Goal: Task Accomplishment & Management: Use online tool/utility

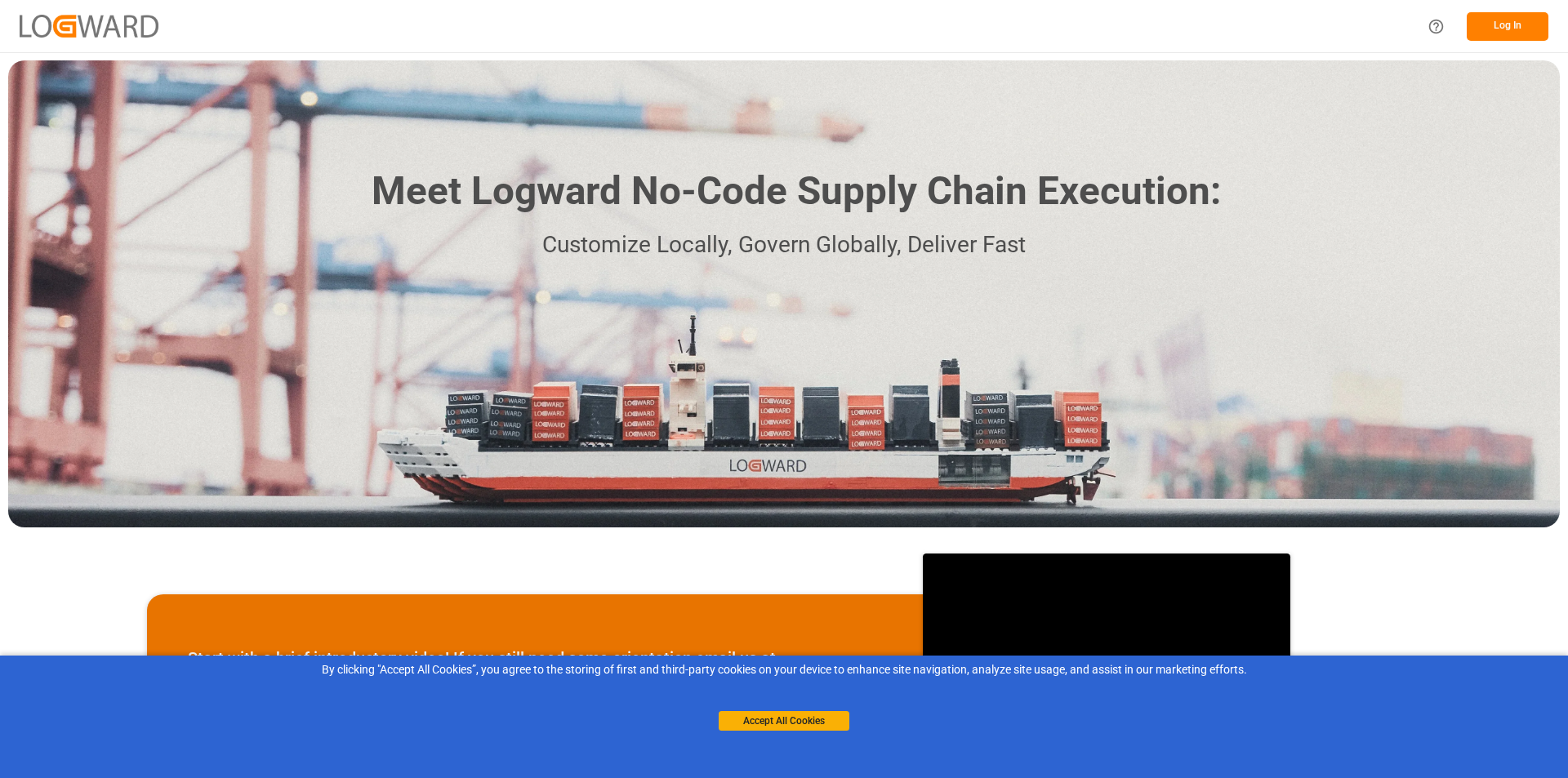
click at [1505, 24] on button "Log In" at bounding box center [1507, 27] width 81 height 28
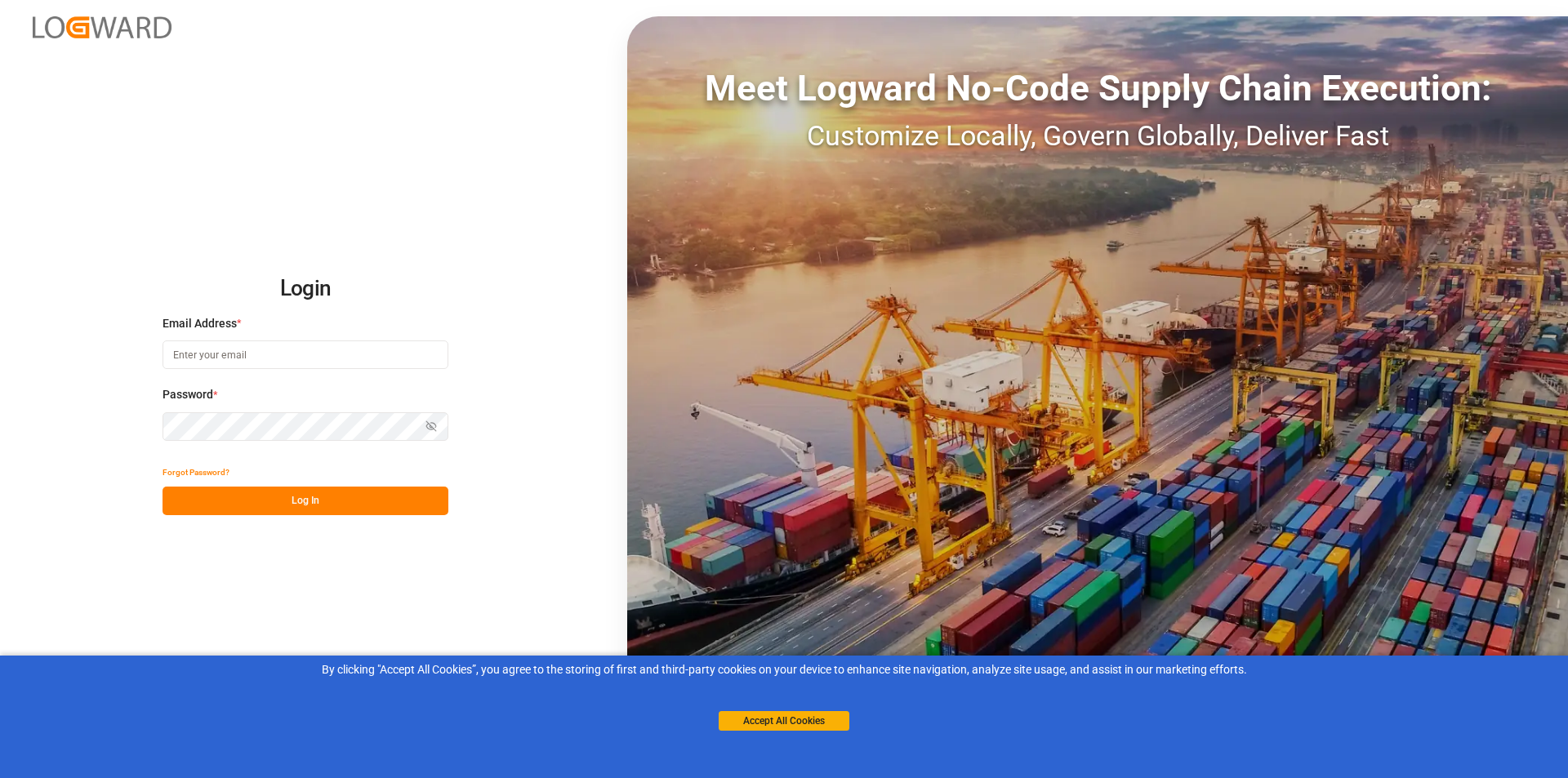
type input "angela.hampton@dsv.com"
click at [296, 502] on button "Log In" at bounding box center [305, 500] width 286 height 28
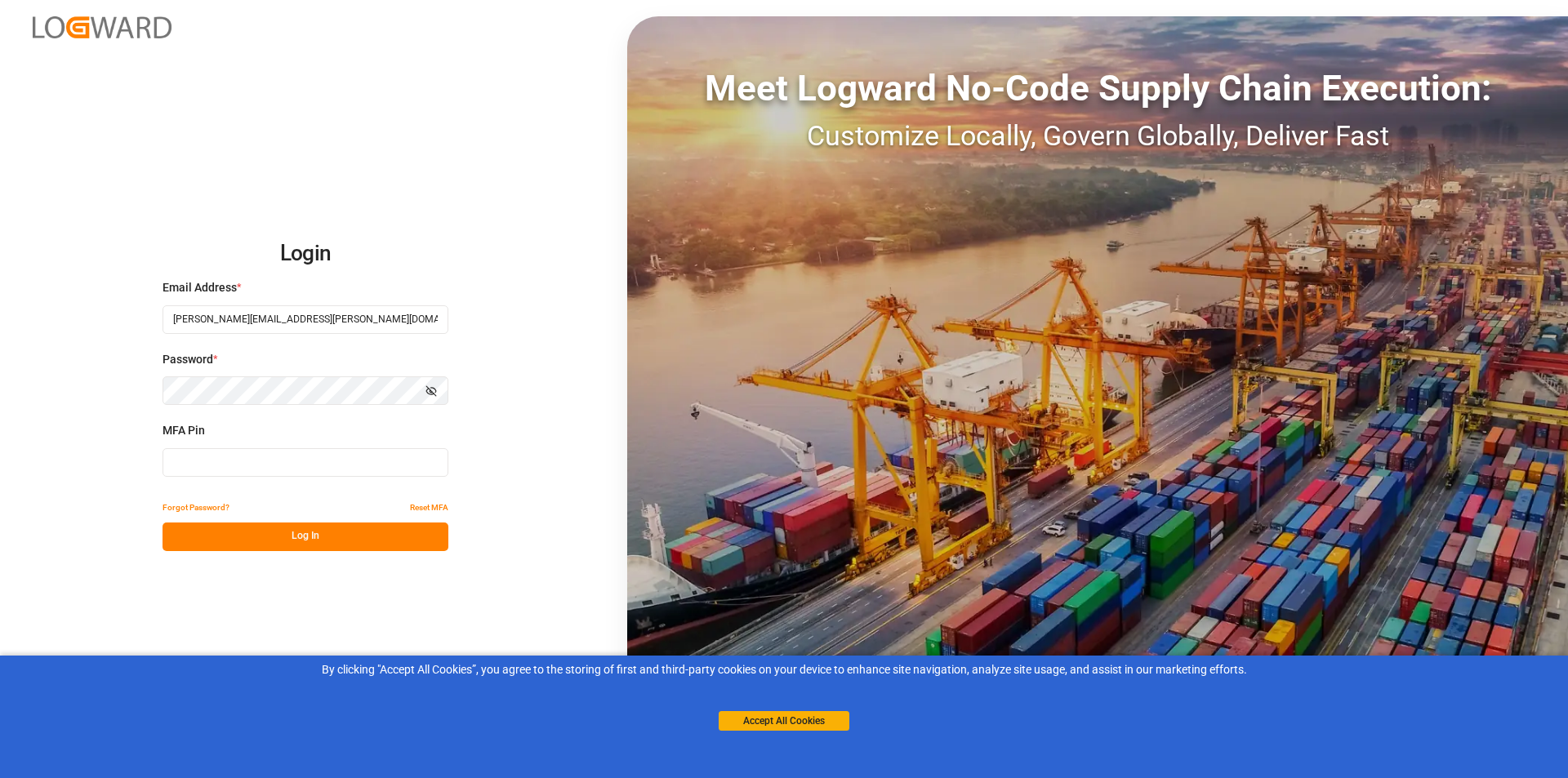
click at [316, 468] on input at bounding box center [305, 462] width 286 height 28
type input "602766"
drag, startPoint x: 340, startPoint y: 543, endPoint x: 446, endPoint y: 506, distance: 112.3
click at [340, 542] on button "Log In" at bounding box center [305, 537] width 286 height 28
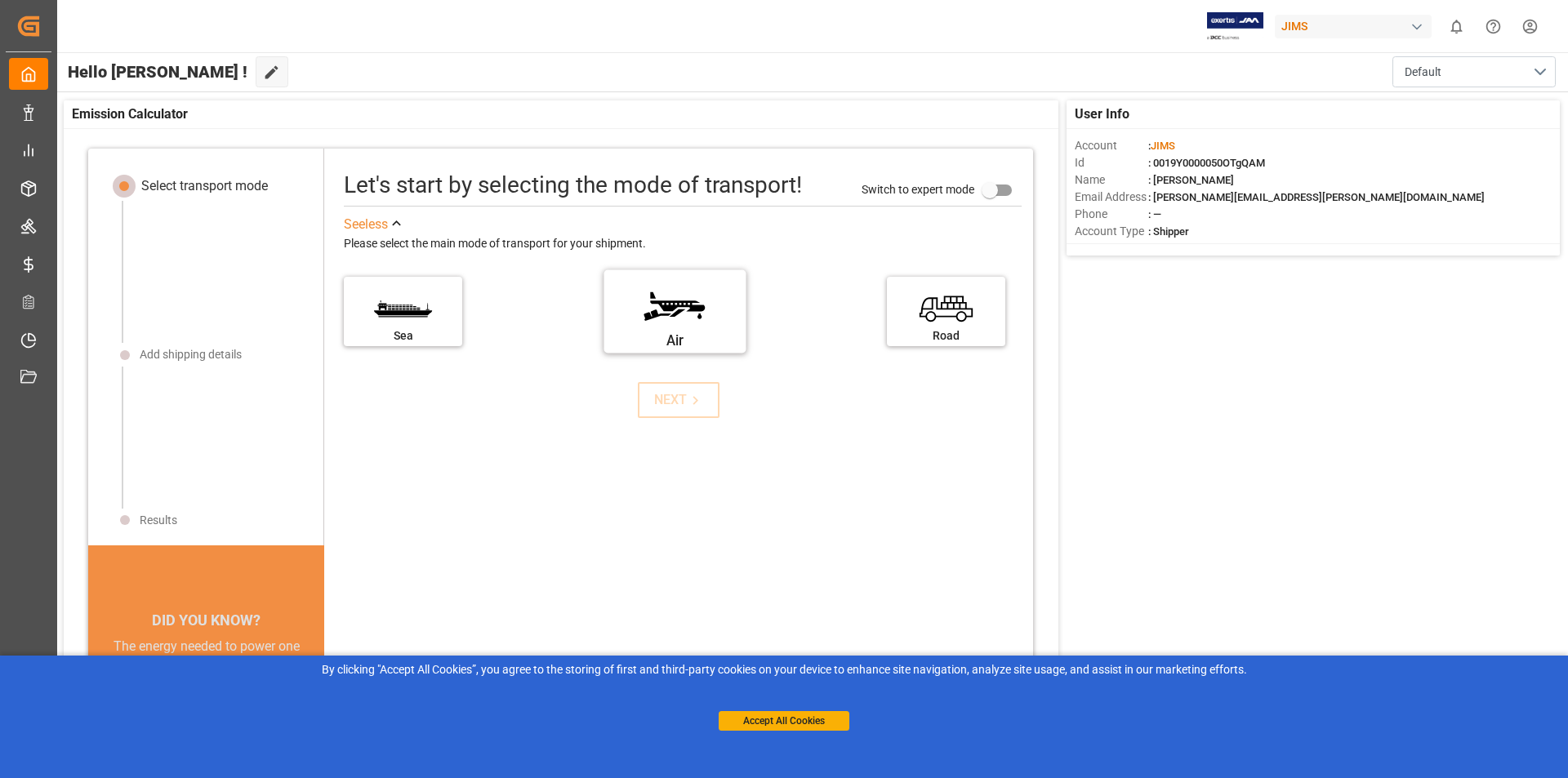
click at [667, 314] on label "Air" at bounding box center [674, 306] width 122 height 69
click at [0, 0] on input "Air" at bounding box center [0, 0] width 0 height 0
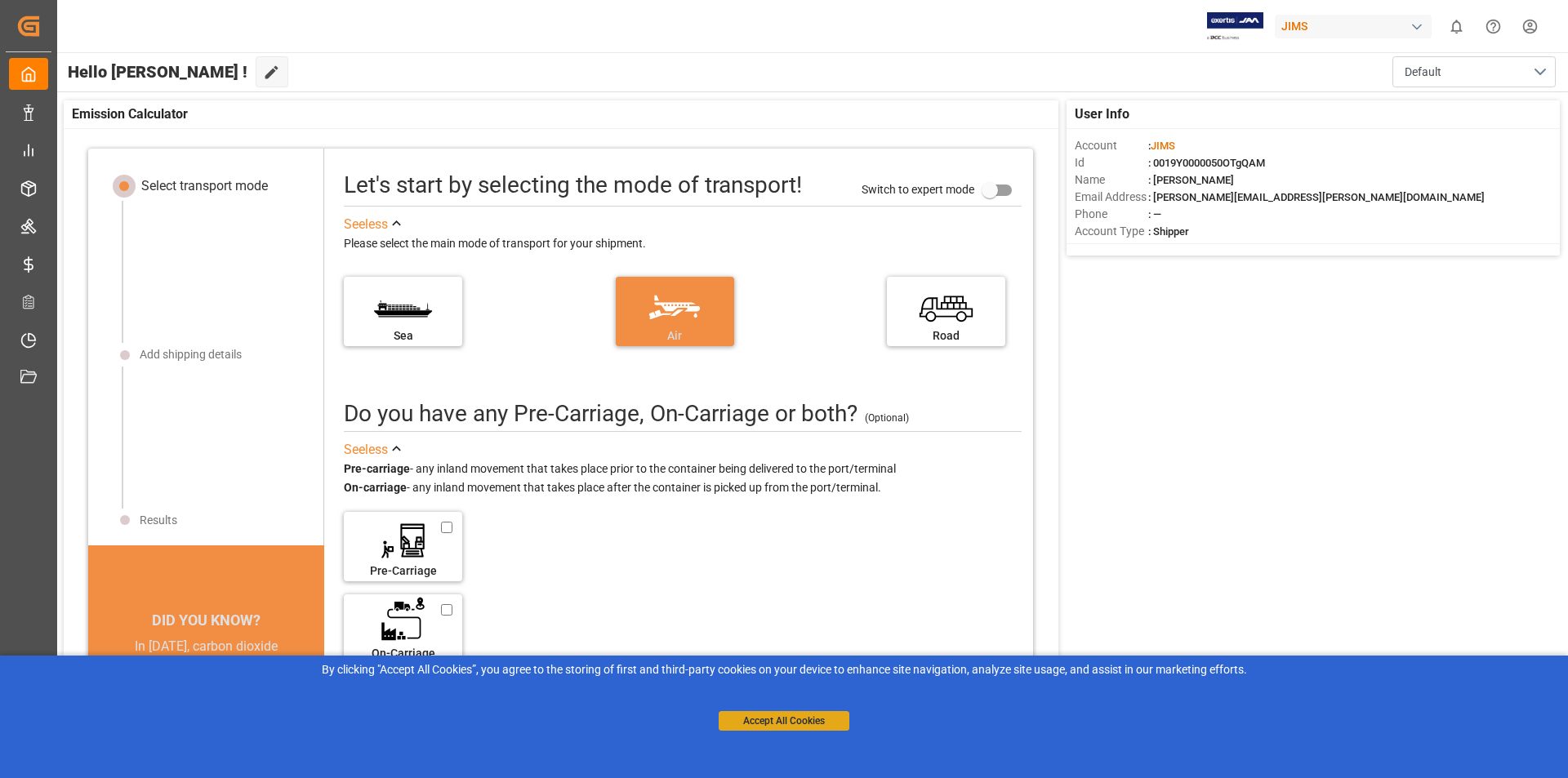
click at [784, 716] on button "Accept All Cookies" at bounding box center [784, 721] width 131 height 19
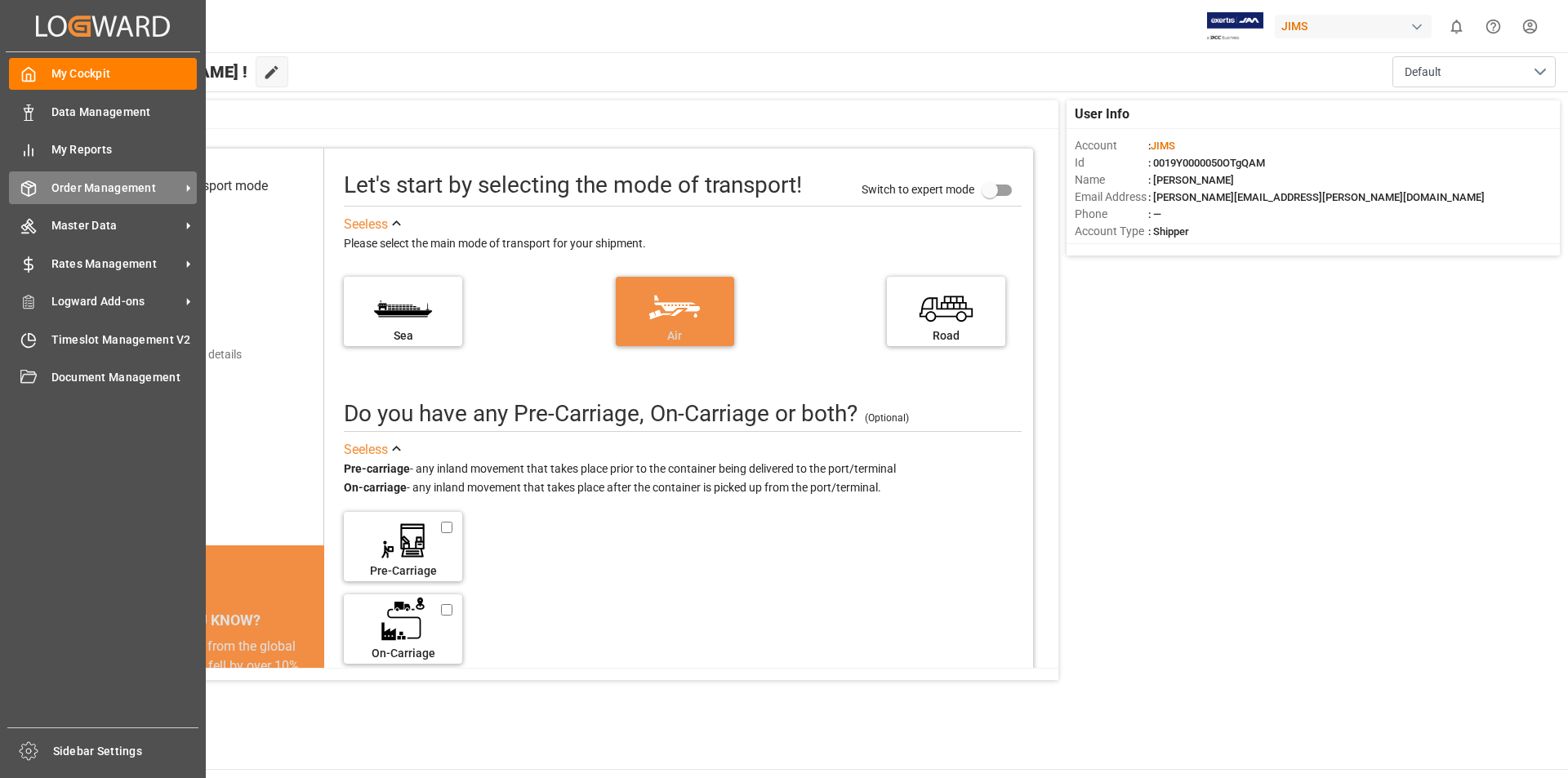
click at [134, 182] on span "Order Management" at bounding box center [116, 187] width 129 height 17
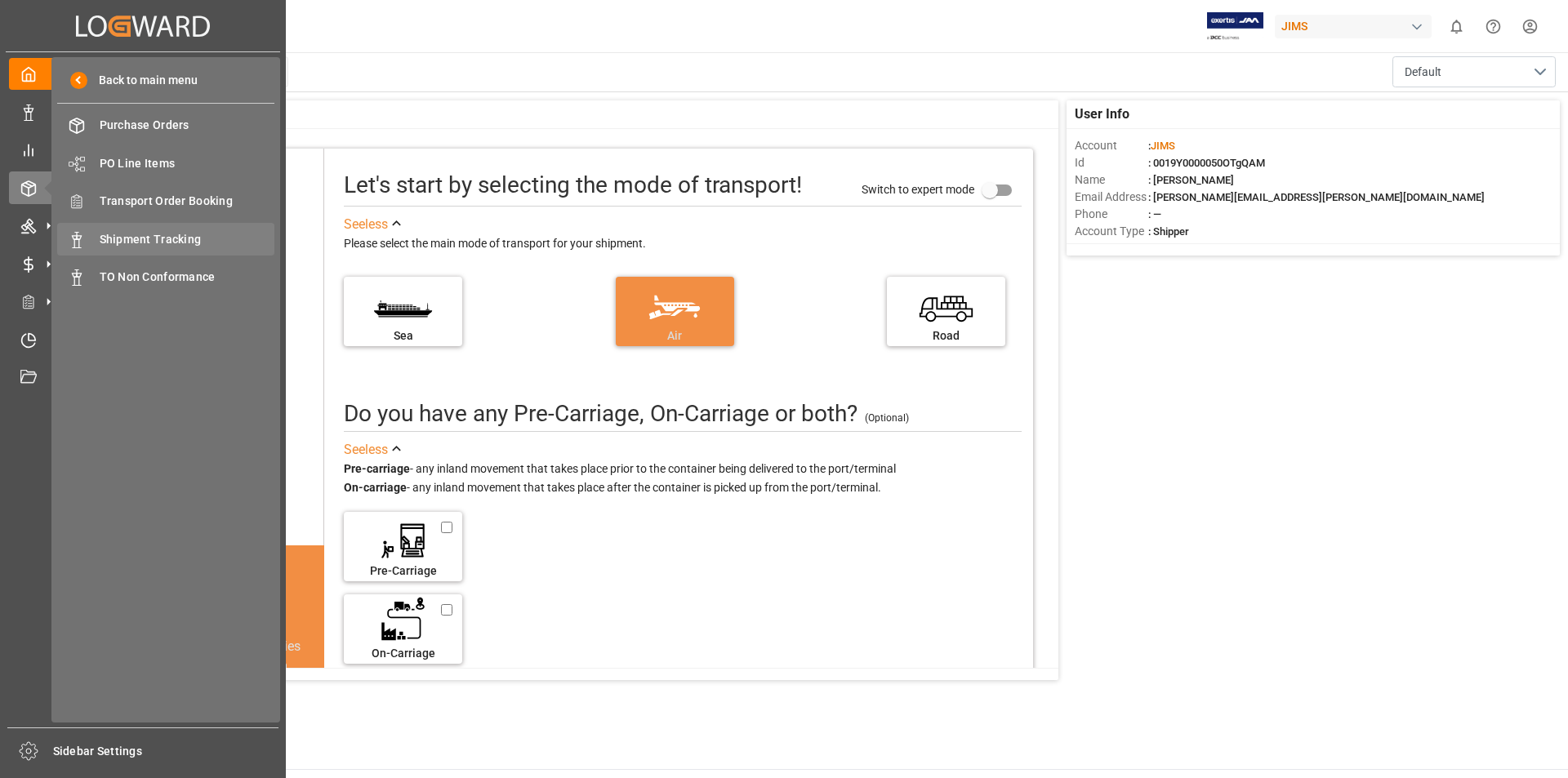
click at [185, 237] on span "Shipment Tracking" at bounding box center [187, 239] width 175 height 17
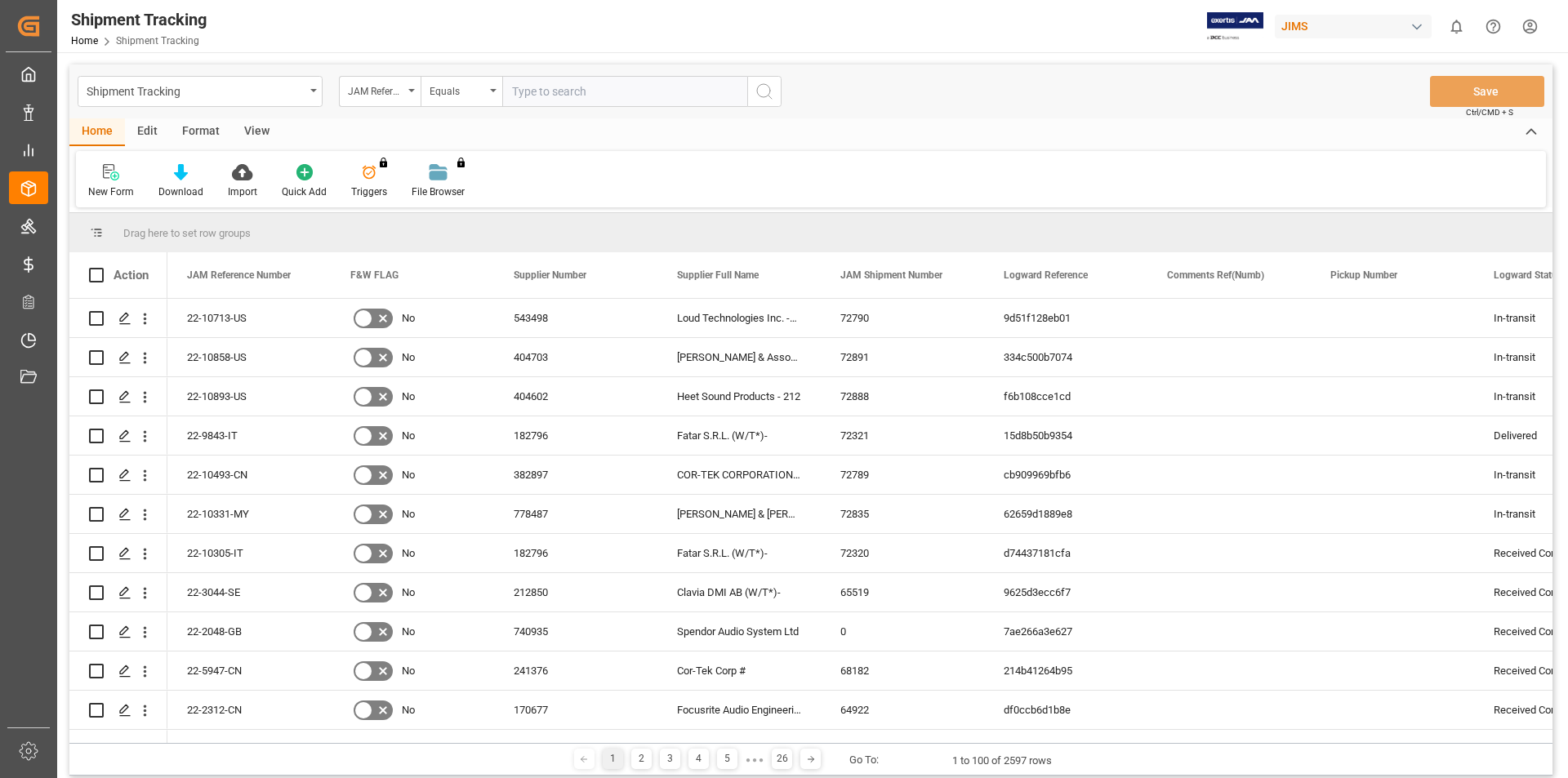
click at [577, 91] on input "text" at bounding box center [624, 91] width 245 height 31
type input "22-10672-my"
click at [771, 95] on icon "search button" at bounding box center [764, 91] width 19 height 19
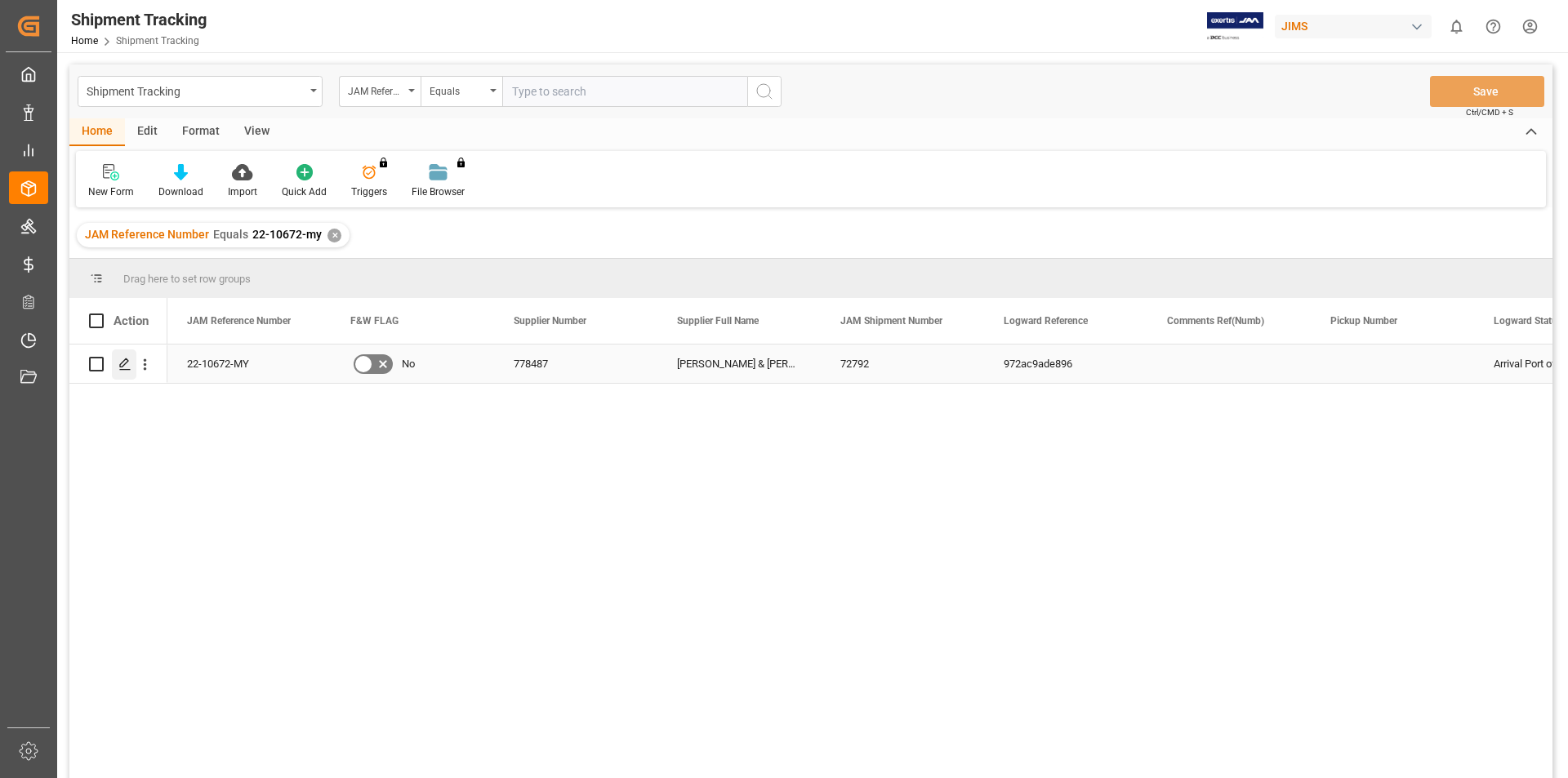
click at [120, 364] on icon "Press SPACE to select this row." at bounding box center [125, 363] width 13 height 13
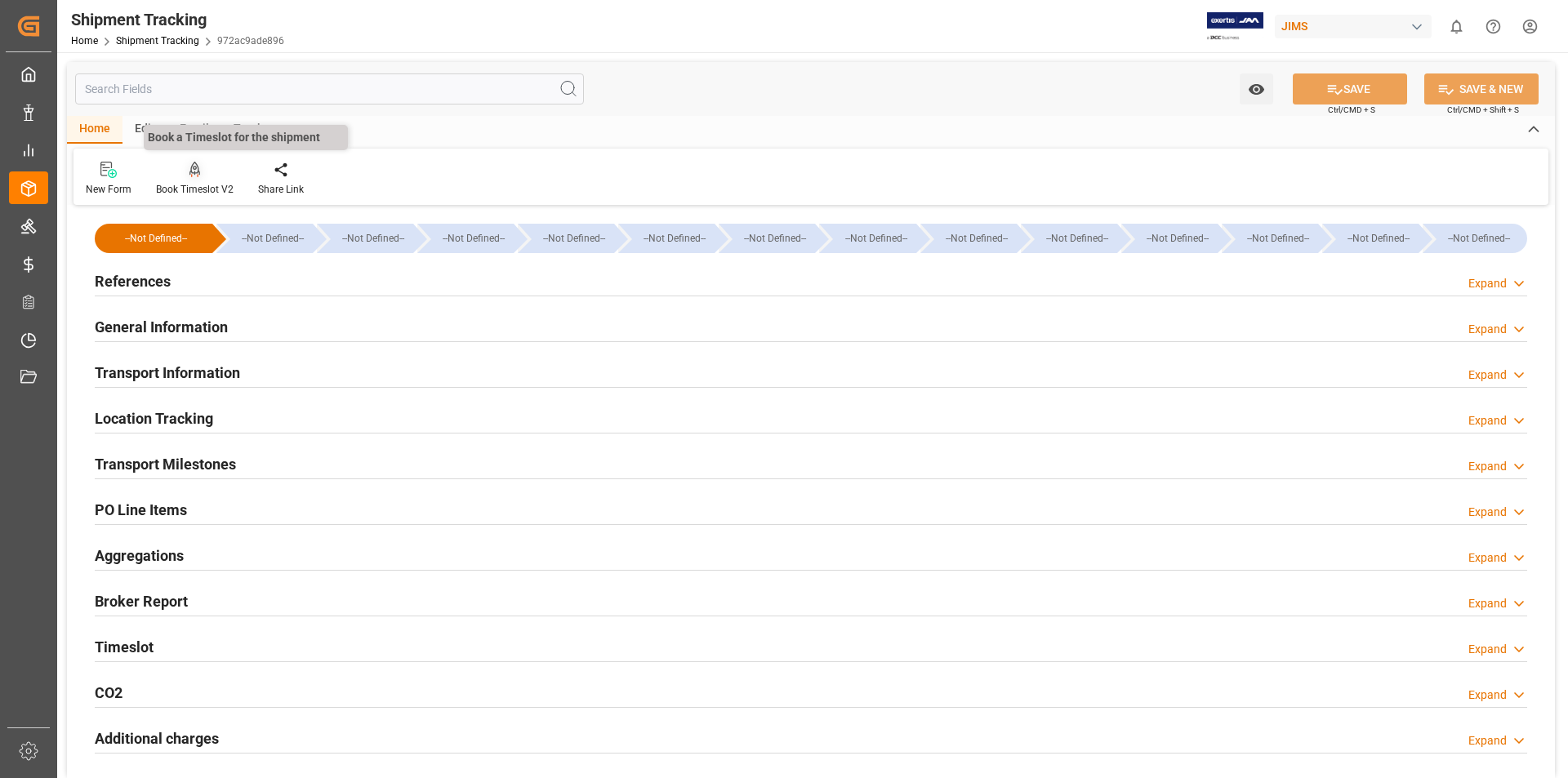
click at [190, 170] on icon at bounding box center [195, 169] width 11 height 14
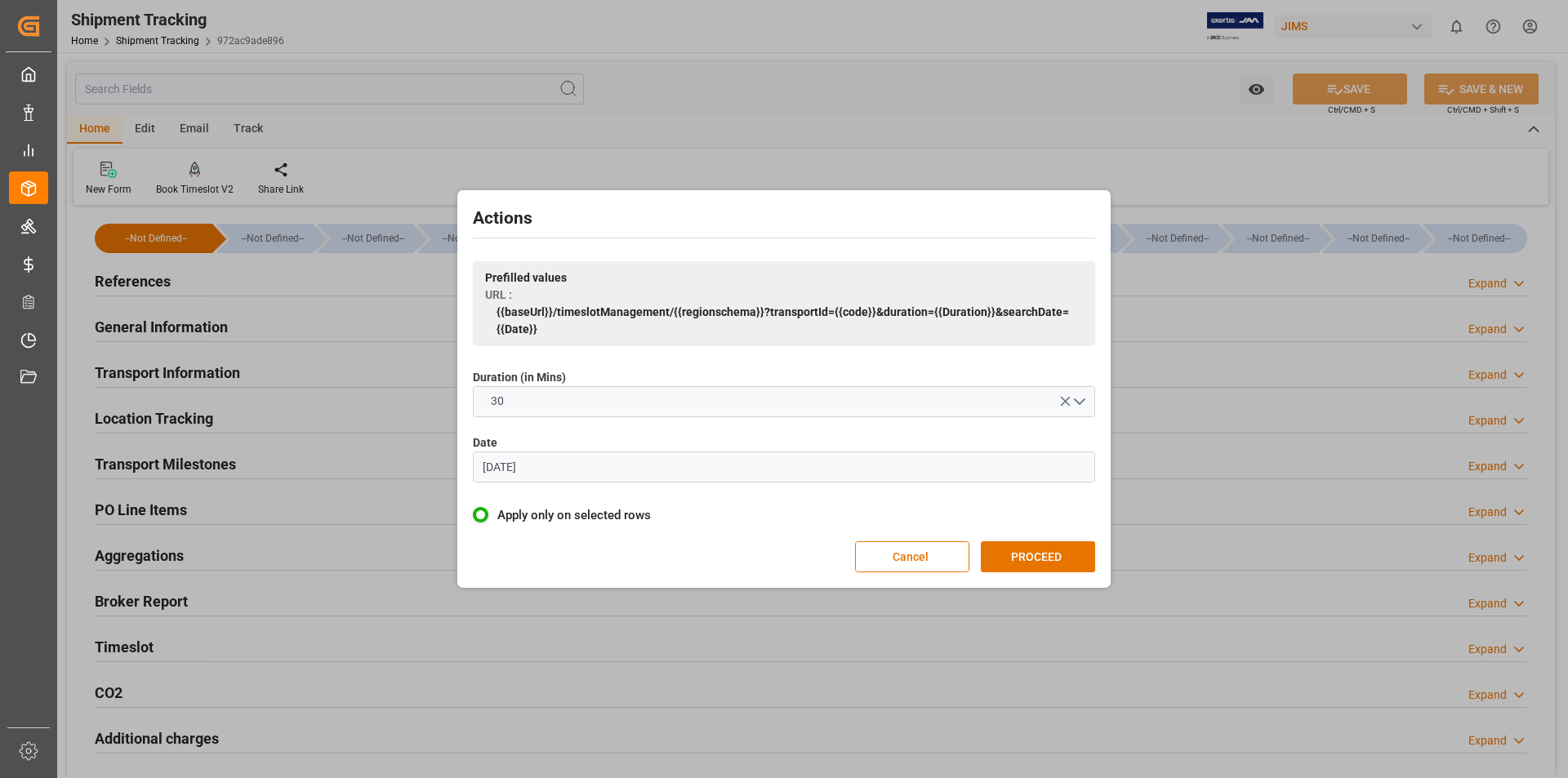
click at [494, 465] on input "07.06.2023" at bounding box center [784, 467] width 623 height 31
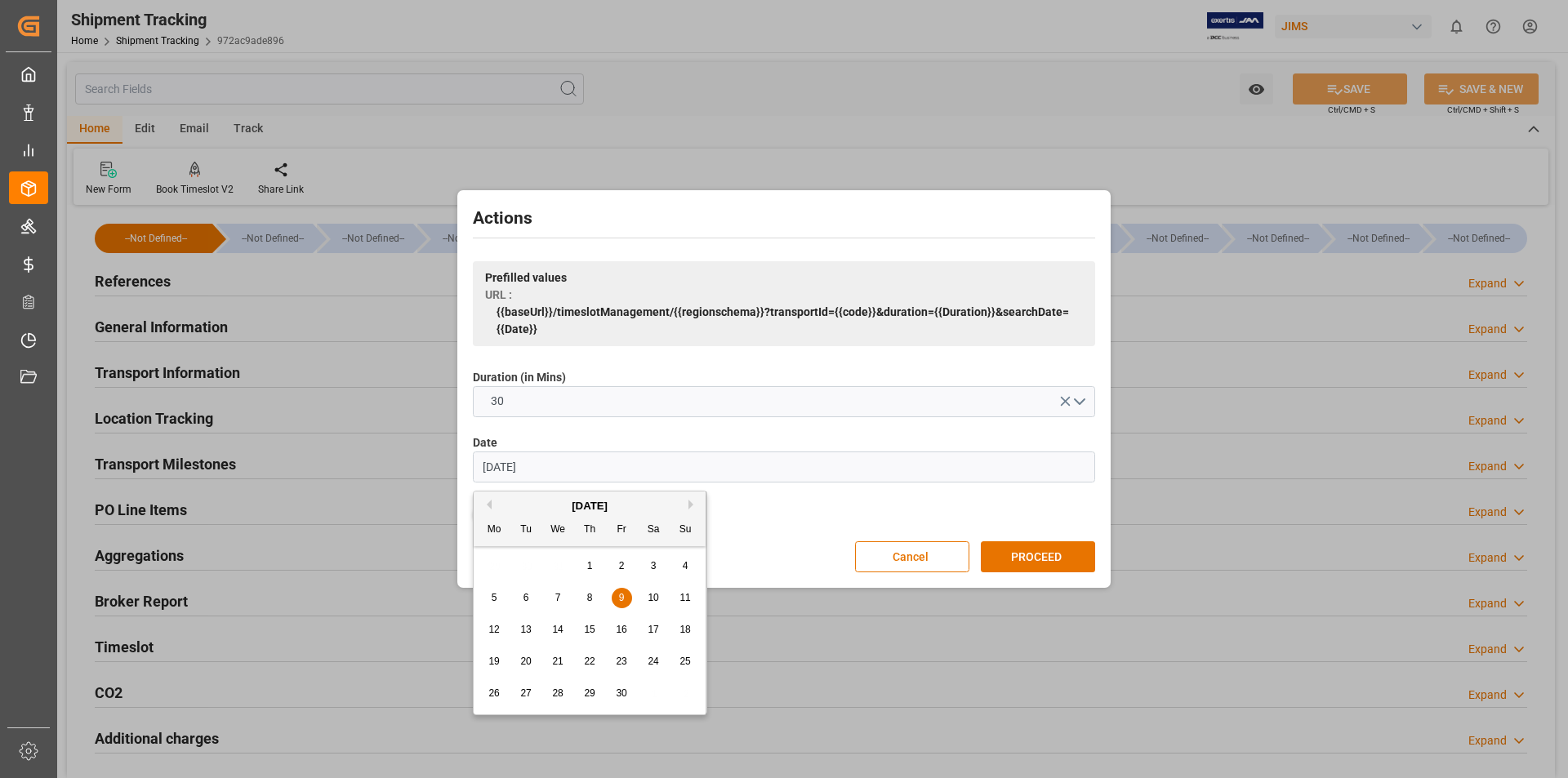
click at [509, 464] on input "09.06.2023" at bounding box center [784, 467] width 623 height 31
click at [539, 463] on input "09.08.2023" at bounding box center [784, 467] width 623 height 31
click at [508, 465] on input "09.08.2025" at bounding box center [784, 467] width 623 height 31
click at [494, 464] on input "09.09.2025" at bounding box center [784, 467] width 623 height 31
type input "[DATE]"
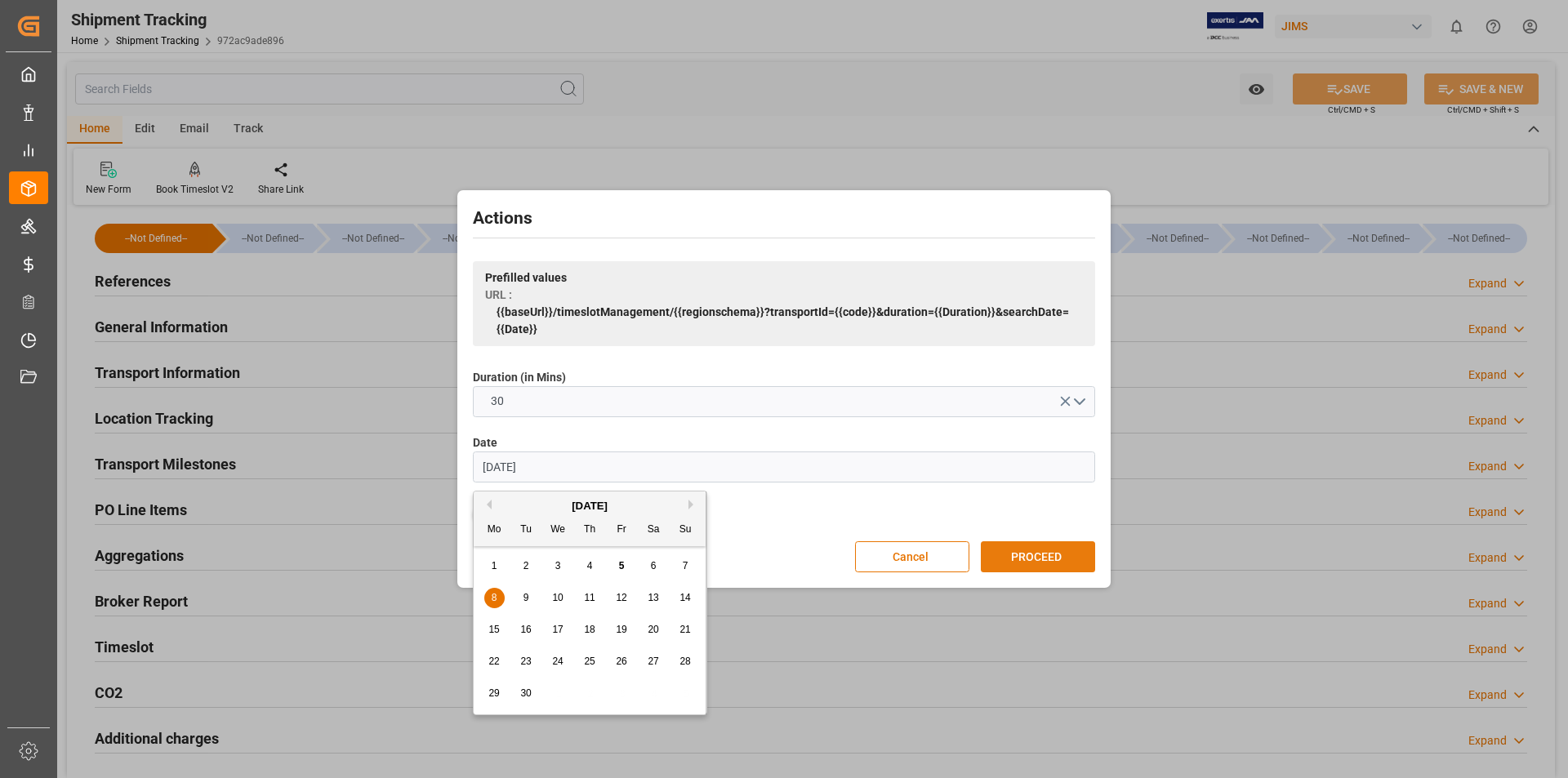
click at [1050, 553] on button "PROCEED" at bounding box center [1037, 556] width 114 height 31
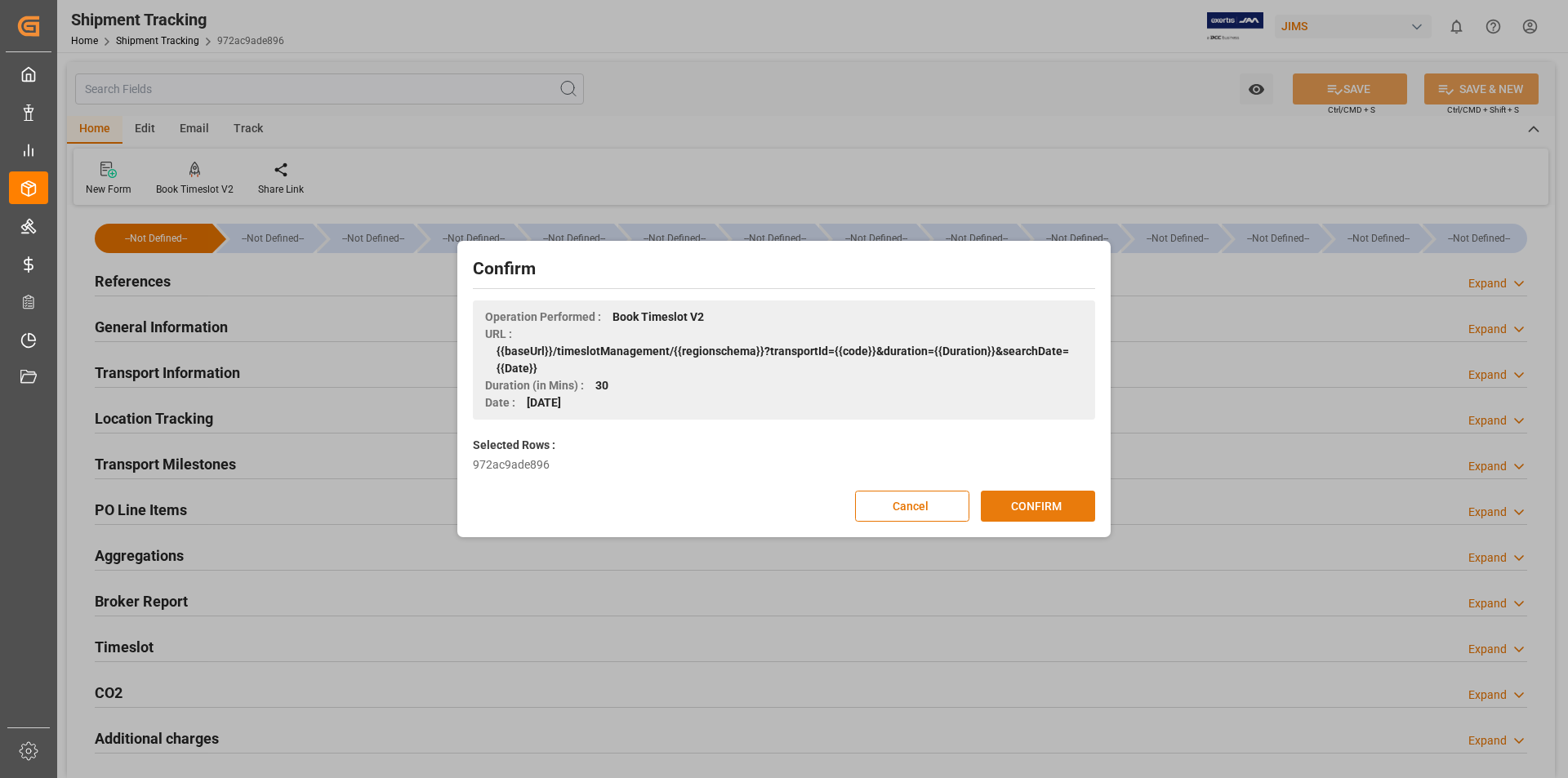
click at [1035, 508] on button "CONFIRM" at bounding box center [1037, 506] width 114 height 31
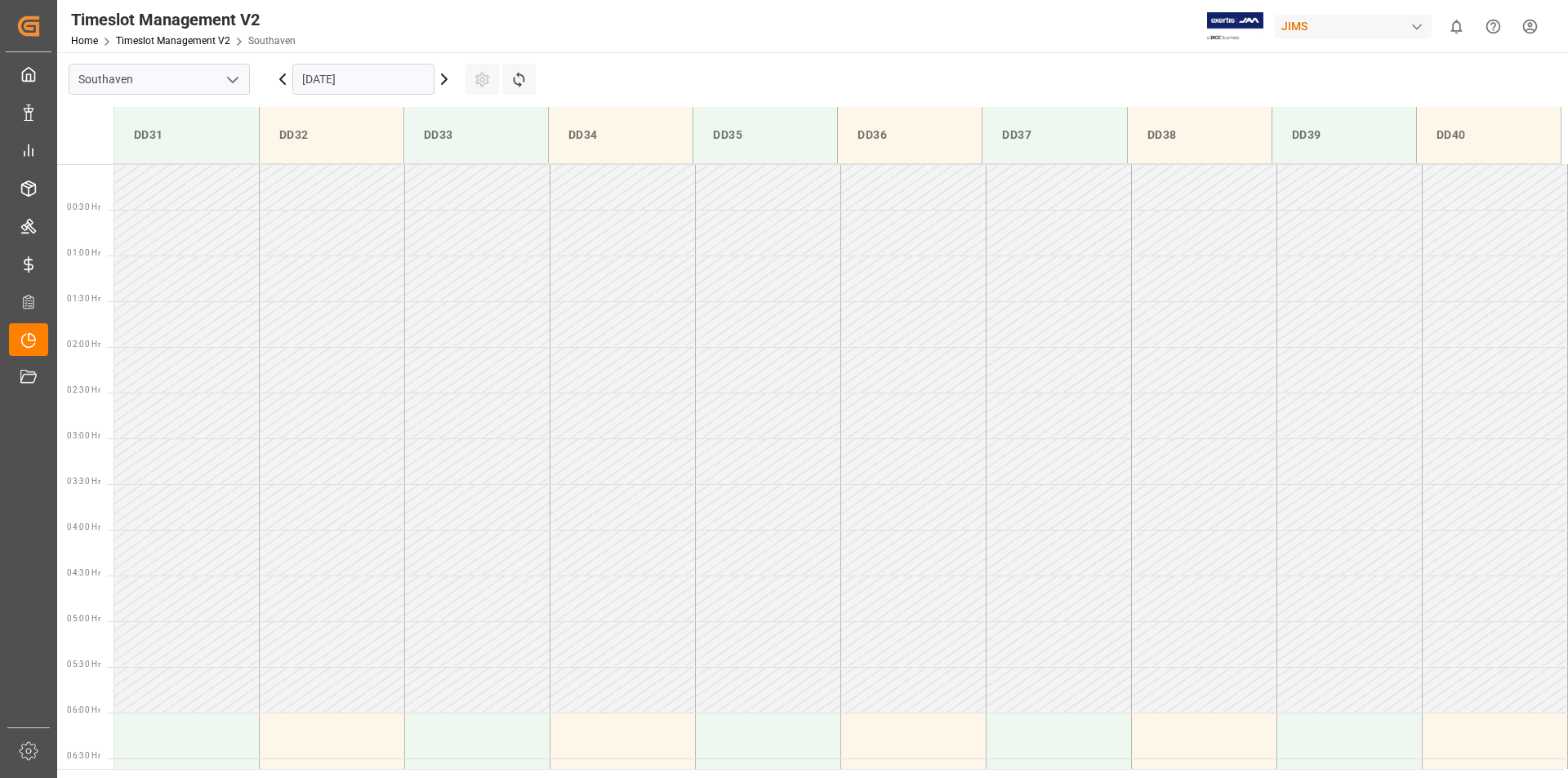
scroll to position [721, 0]
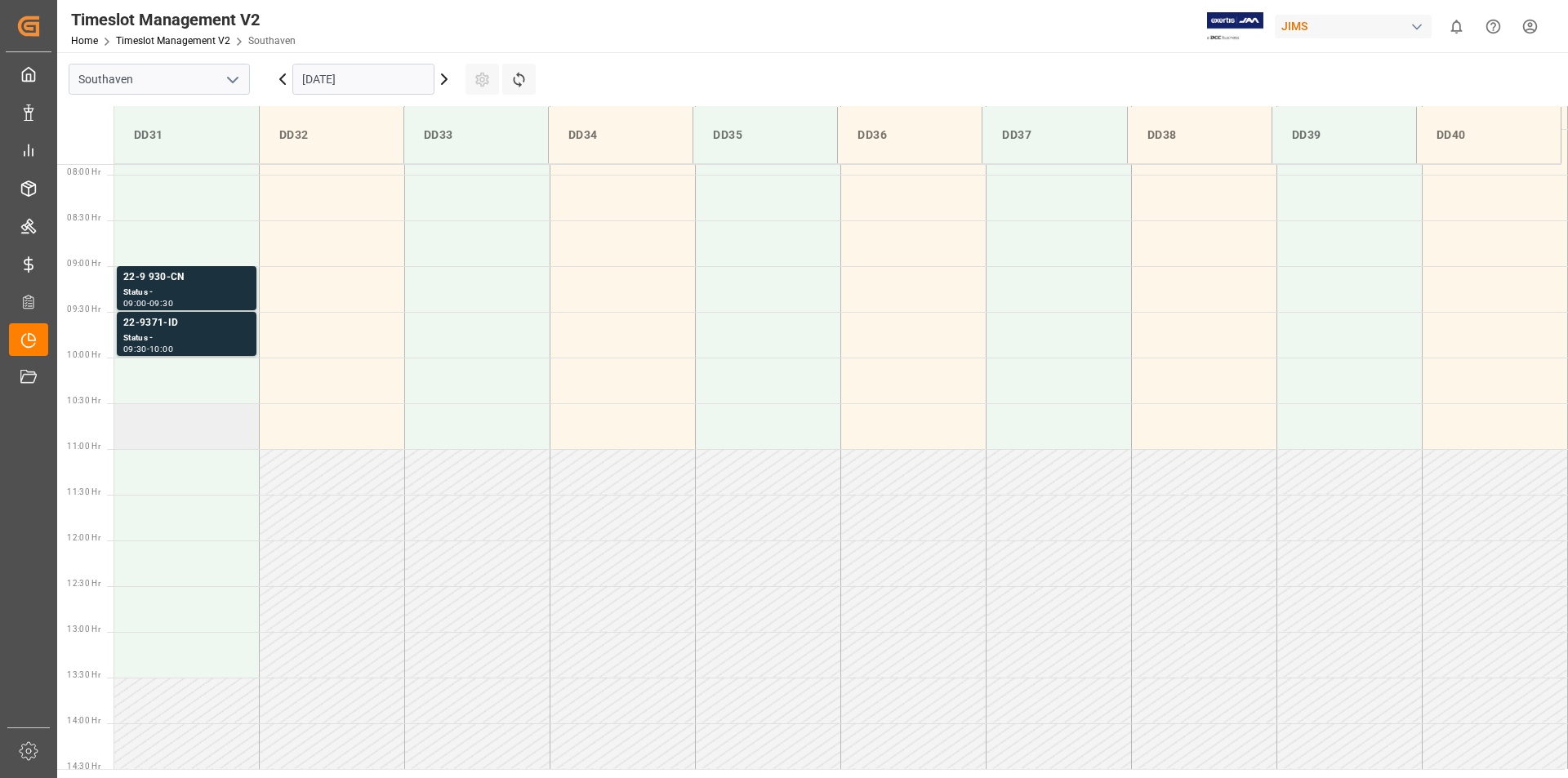
click at [175, 423] on td at bounding box center [187, 426] width 145 height 46
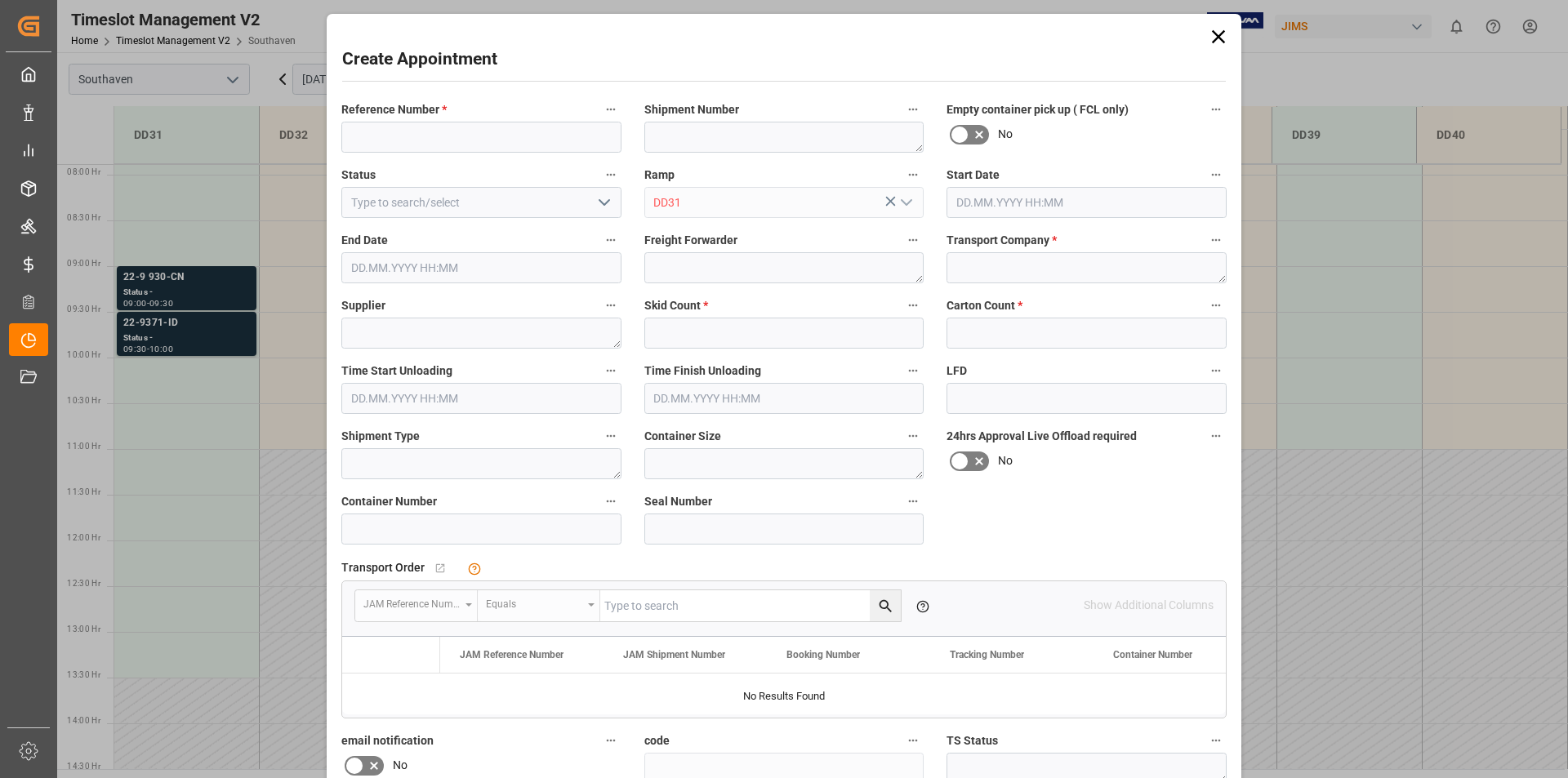
type input "[DATE] 10:30"
type input "[DATE] 11:00"
click at [368, 134] on input at bounding box center [481, 137] width 280 height 31
type input "22-10672-MY"
click at [669, 270] on textarea at bounding box center [784, 267] width 280 height 31
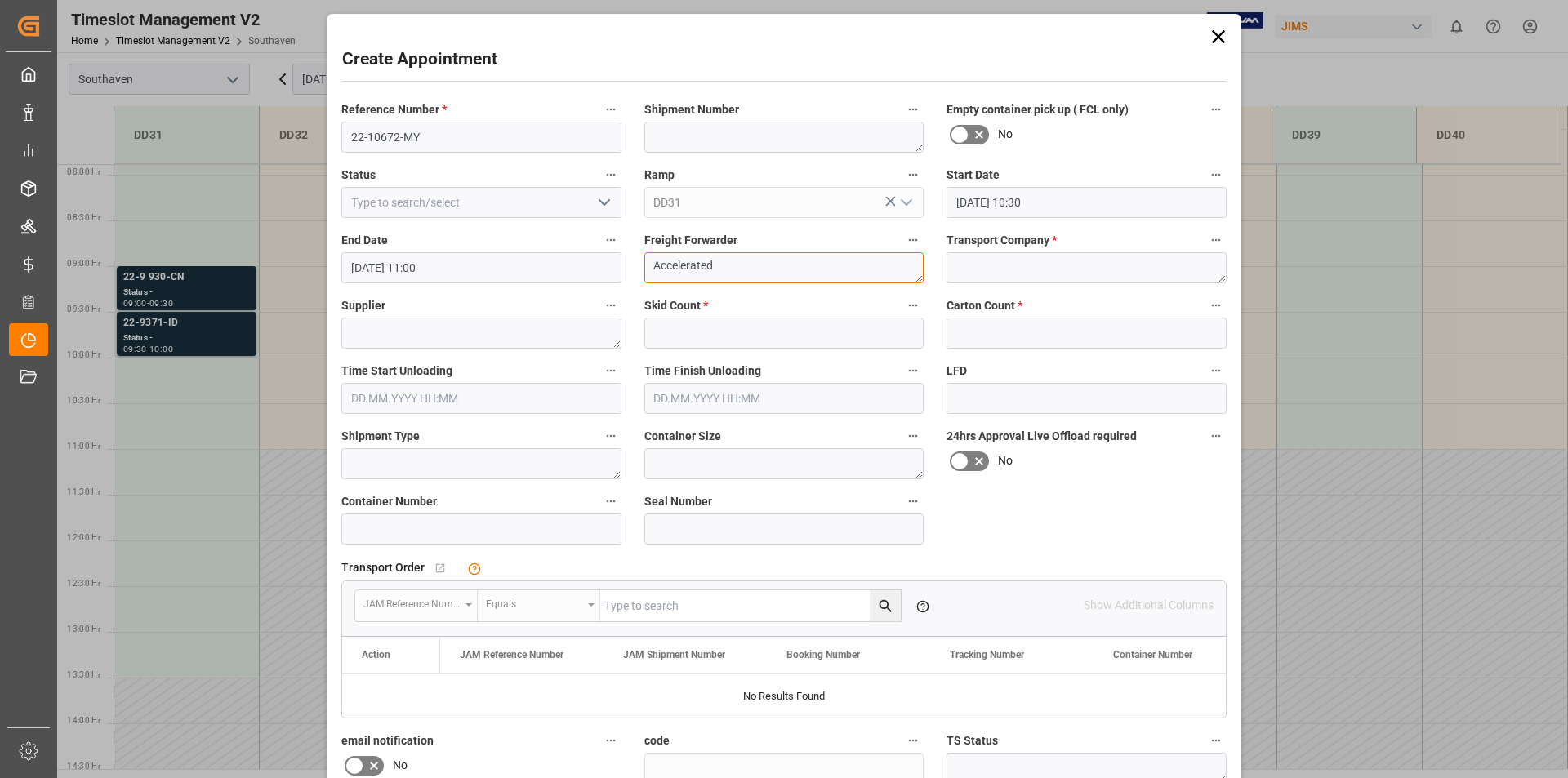
type textarea "Accelerated"
click at [981, 335] on input "text" at bounding box center [1086, 332] width 280 height 31
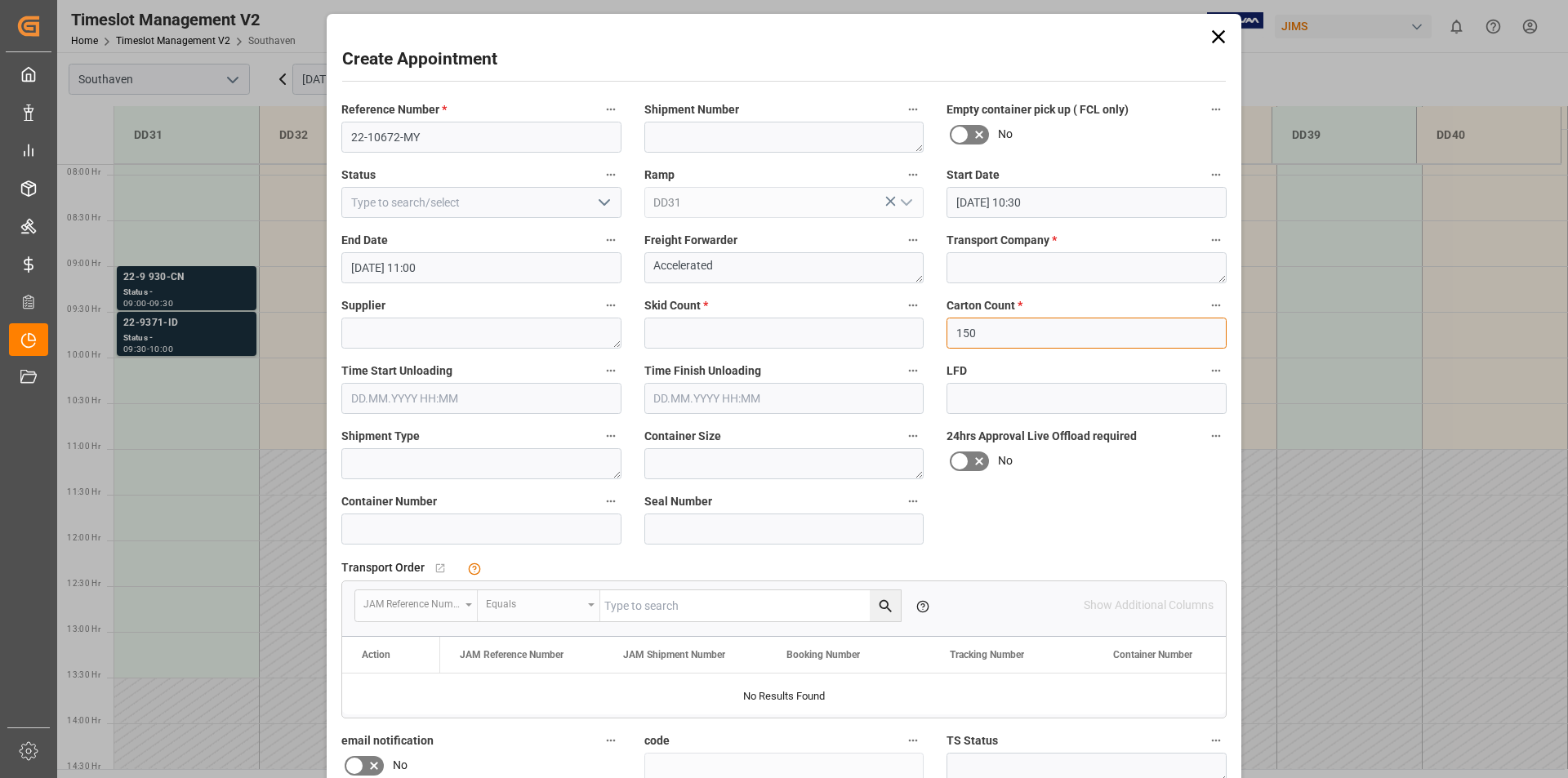
type input "150"
click at [676, 332] on input "text" at bounding box center [784, 332] width 280 height 31
click at [665, 335] on input "text" at bounding box center [784, 332] width 280 height 31
type input "0"
click at [986, 263] on textarea at bounding box center [1086, 267] width 280 height 31
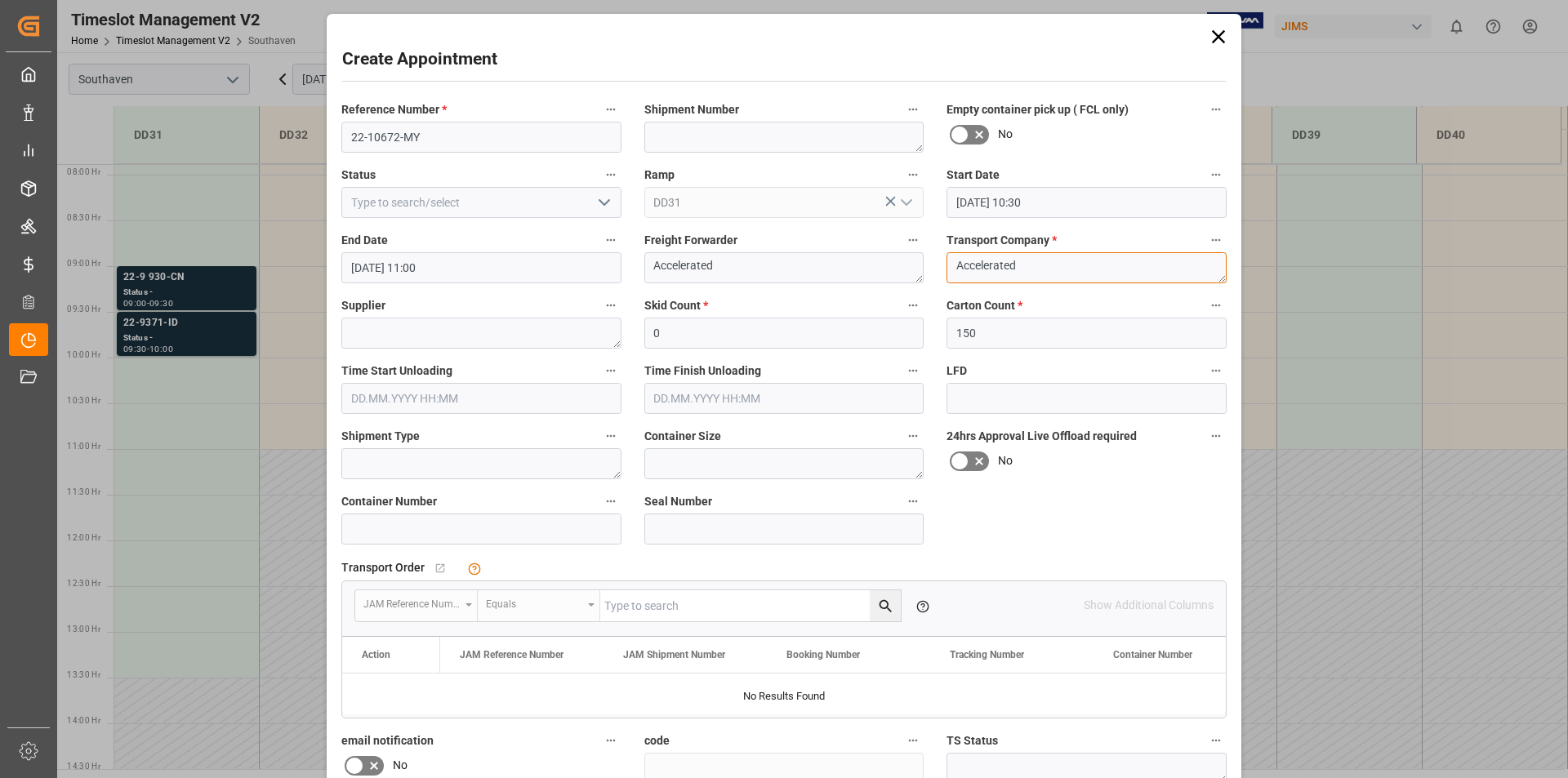
type textarea "Accelerated"
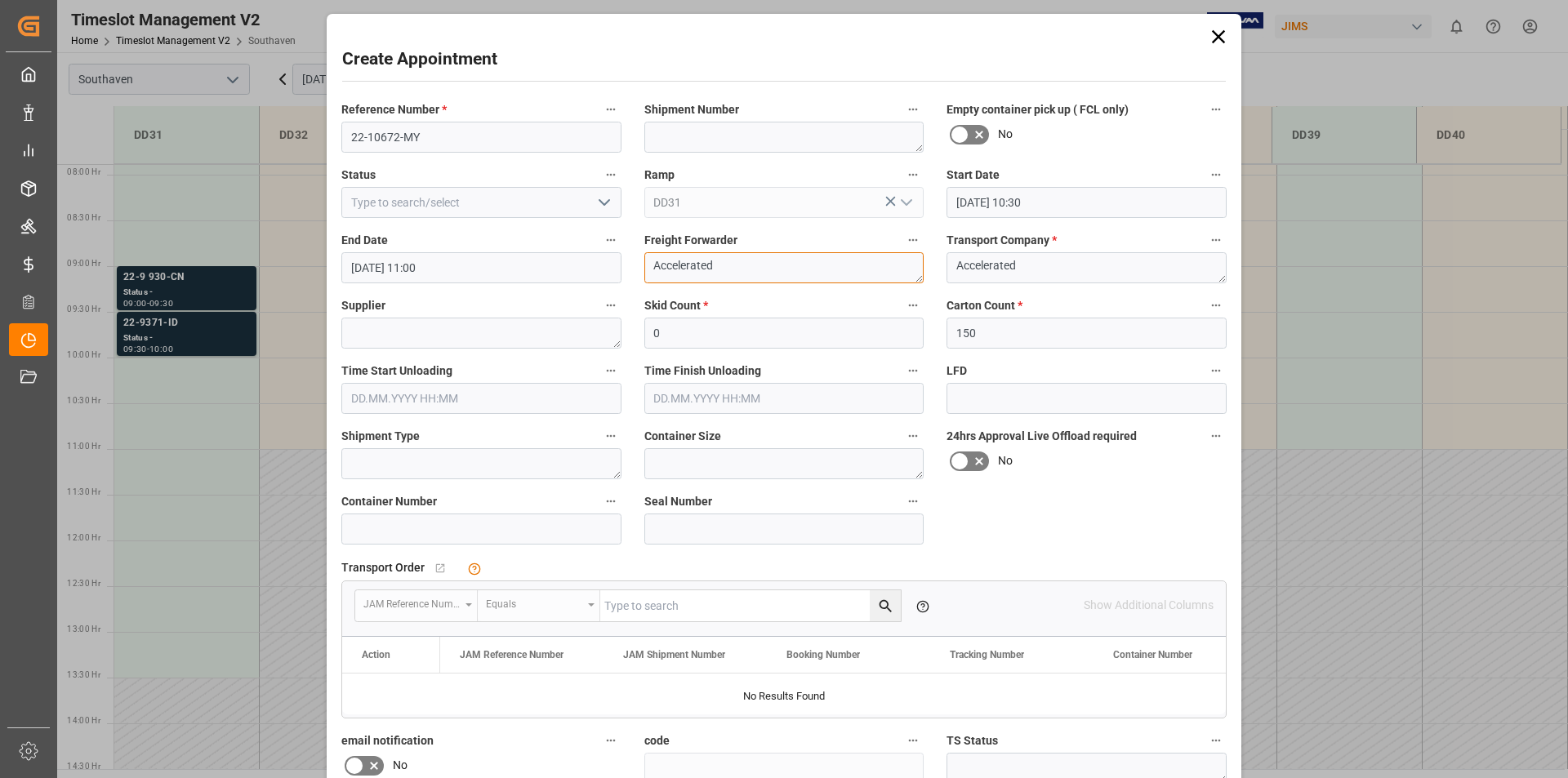
drag, startPoint x: 723, startPoint y: 263, endPoint x: 557, endPoint y: 259, distance: 166.0
click at [569, 259] on div "Reference Number * 22-10672-MY Shipment Number Empty container pick up ( FCL on…" at bounding box center [784, 506] width 908 height 827
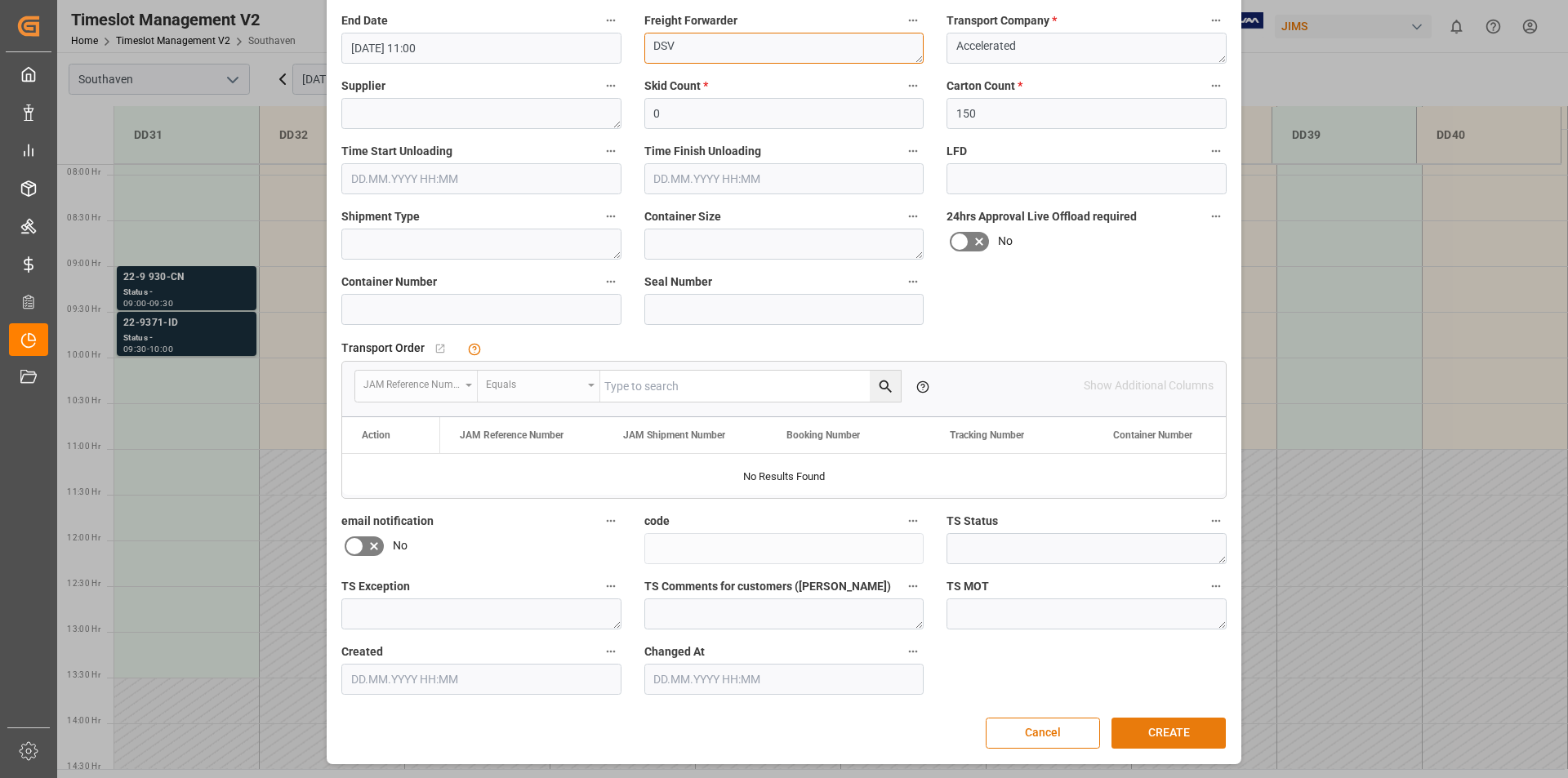
type textarea "DSV"
click at [1174, 730] on button "CREATE" at bounding box center [1168, 733] width 114 height 31
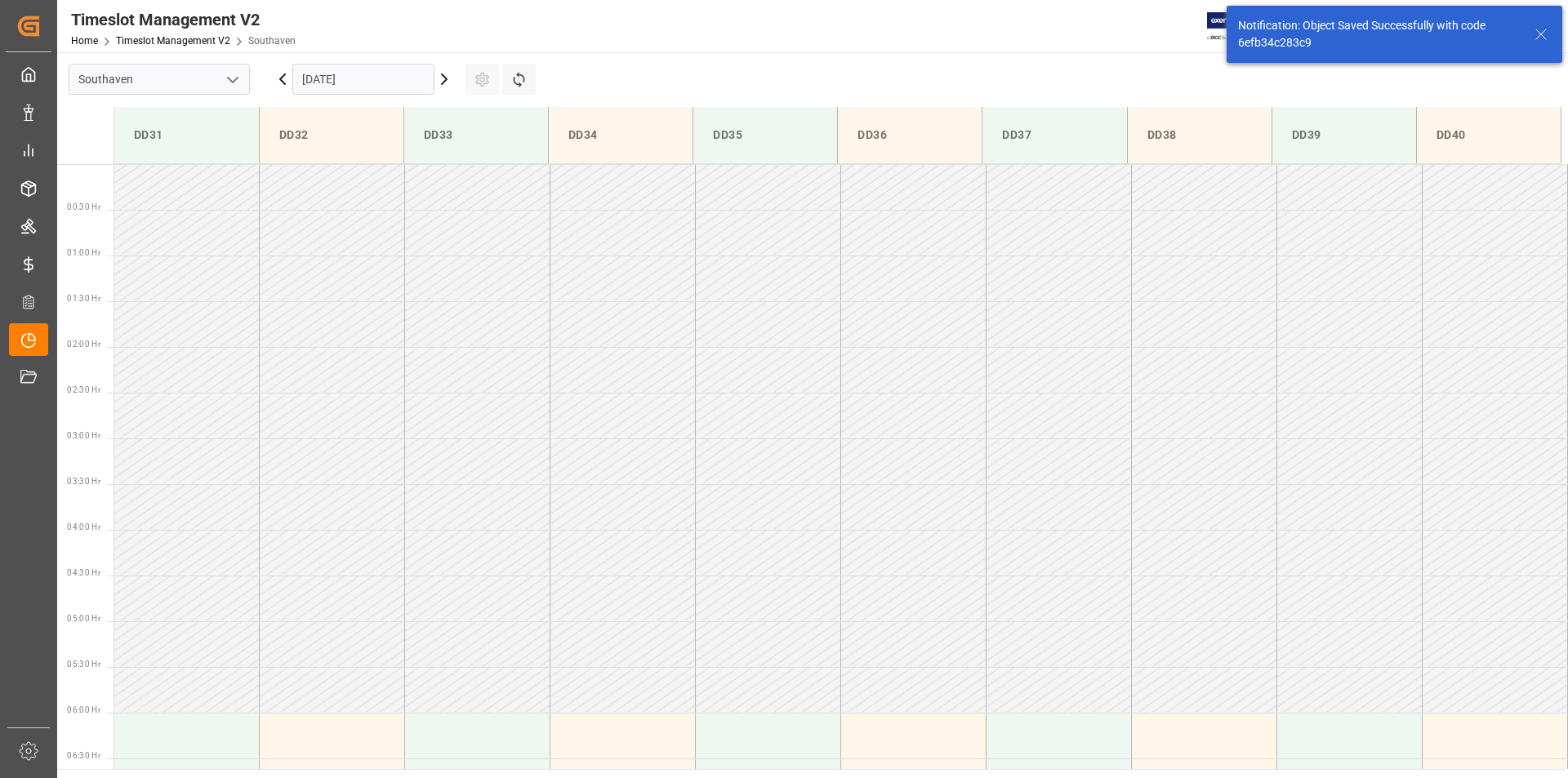
scroll to position [812, 0]
